Goal: Transaction & Acquisition: Purchase product/service

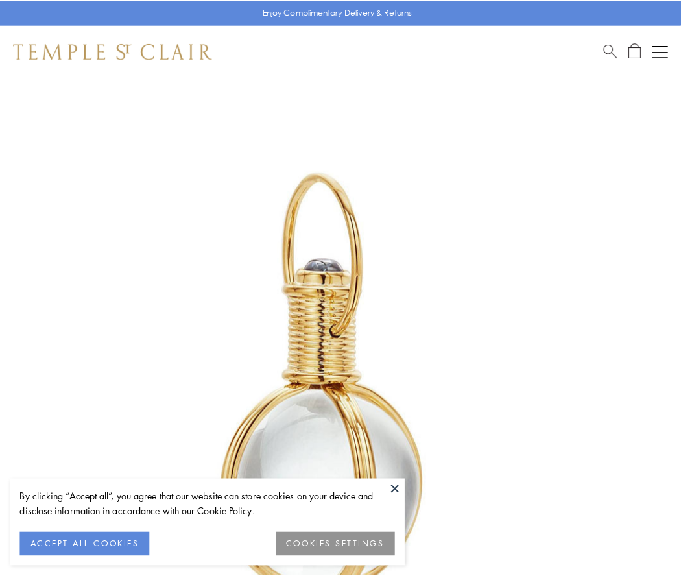
scroll to position [339, 0]
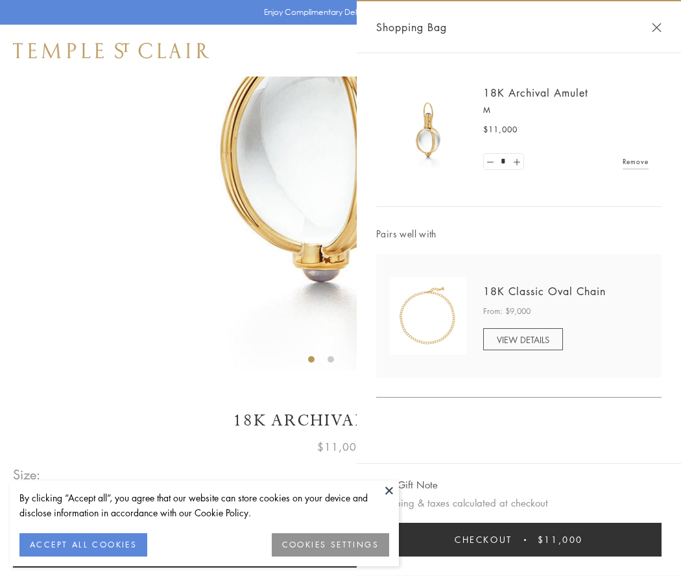
click at [519, 540] on button "Checkout $11,000" at bounding box center [518, 540] width 285 height 34
